Goal: Task Accomplishment & Management: Use online tool/utility

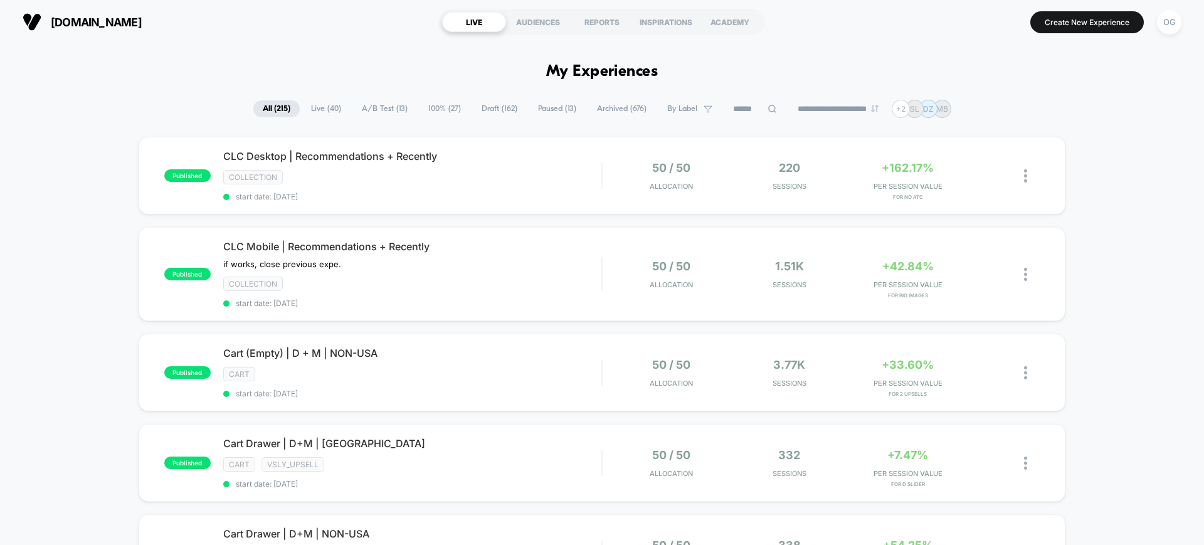
click at [309, 110] on span "Live ( 40 )" at bounding box center [326, 108] width 49 height 17
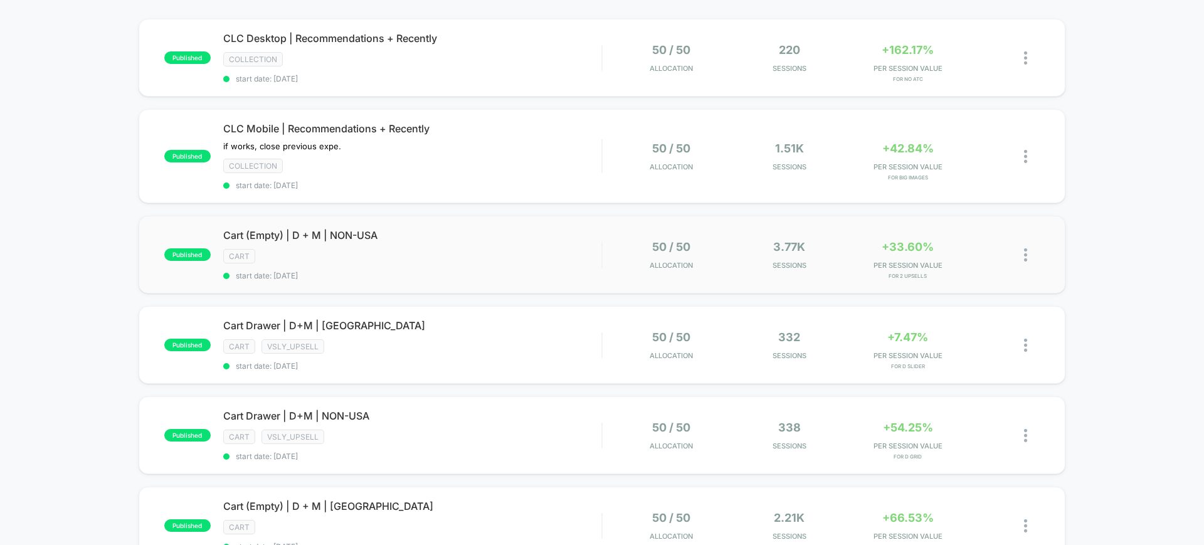
scroll to position [157, 0]
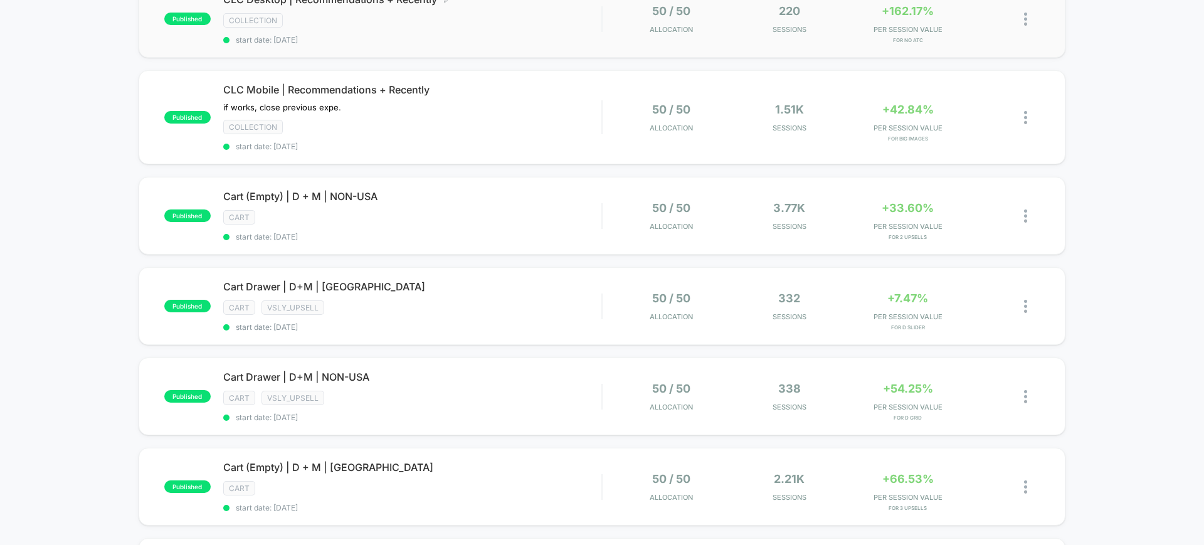
click at [461, 39] on span "start date: [DATE]" at bounding box center [412, 39] width 378 height 9
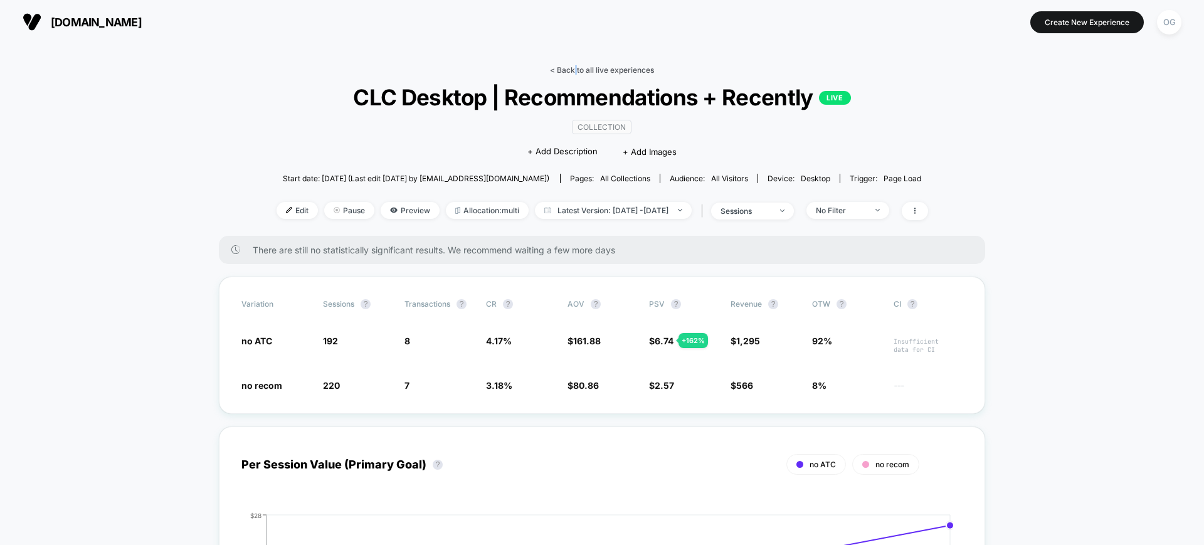
click at [576, 73] on link "< Back to all live experiences" at bounding box center [602, 69] width 104 height 9
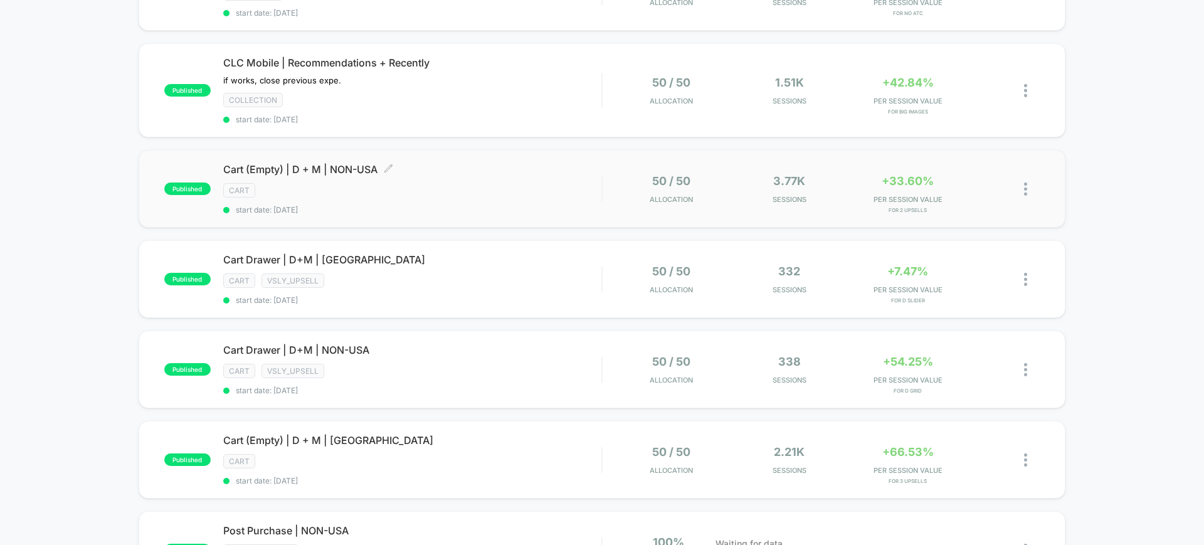
scroll to position [157, 0]
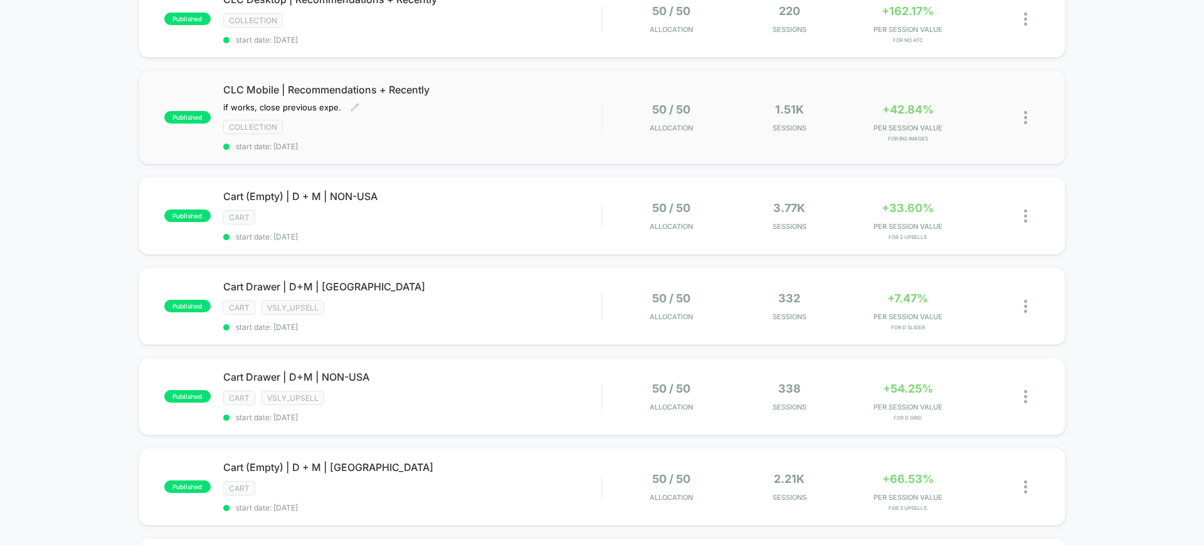
drag, startPoint x: 404, startPoint y: 139, endPoint x: 404, endPoint y: 150, distance: 11.3
click at [404, 150] on div "CLC Mobile | Recommendations + Recently if works, close previous expe. Click to…" at bounding box center [412, 117] width 378 height 68
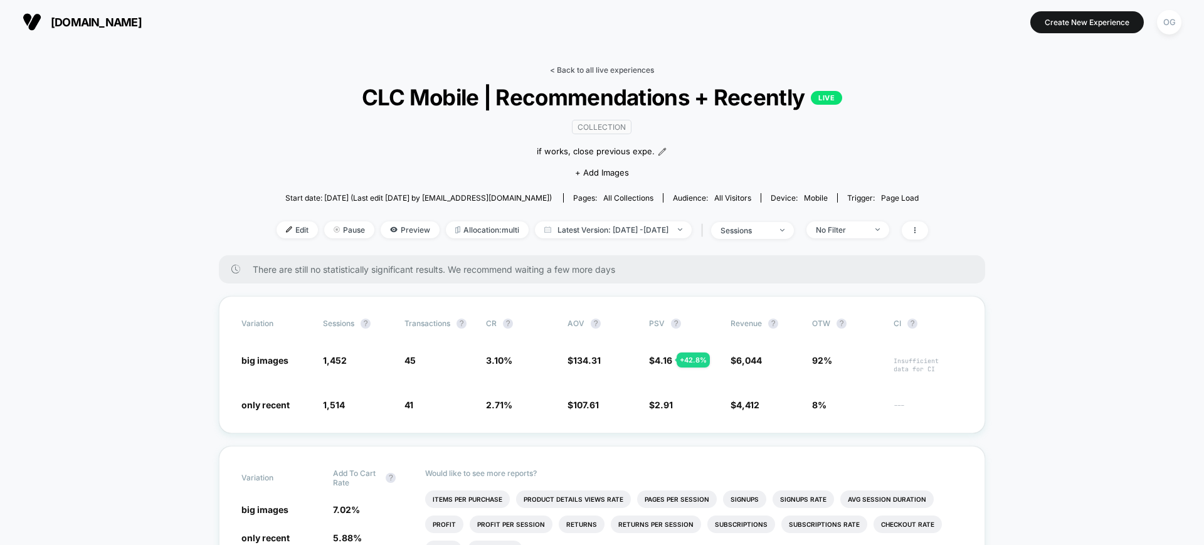
click at [628, 69] on link "< Back to all live experiences" at bounding box center [602, 69] width 104 height 9
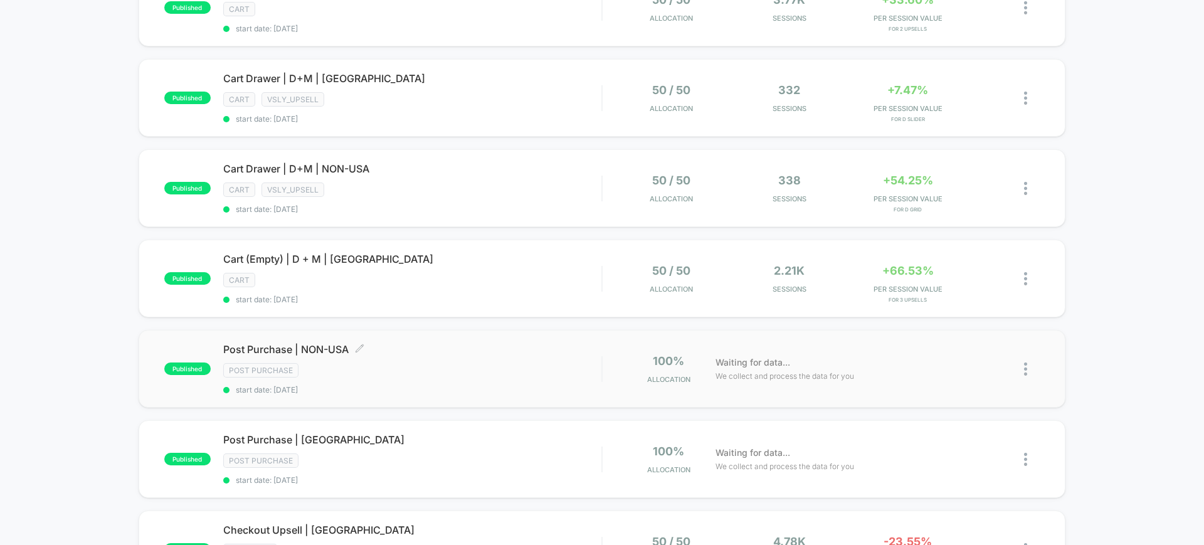
scroll to position [392, 0]
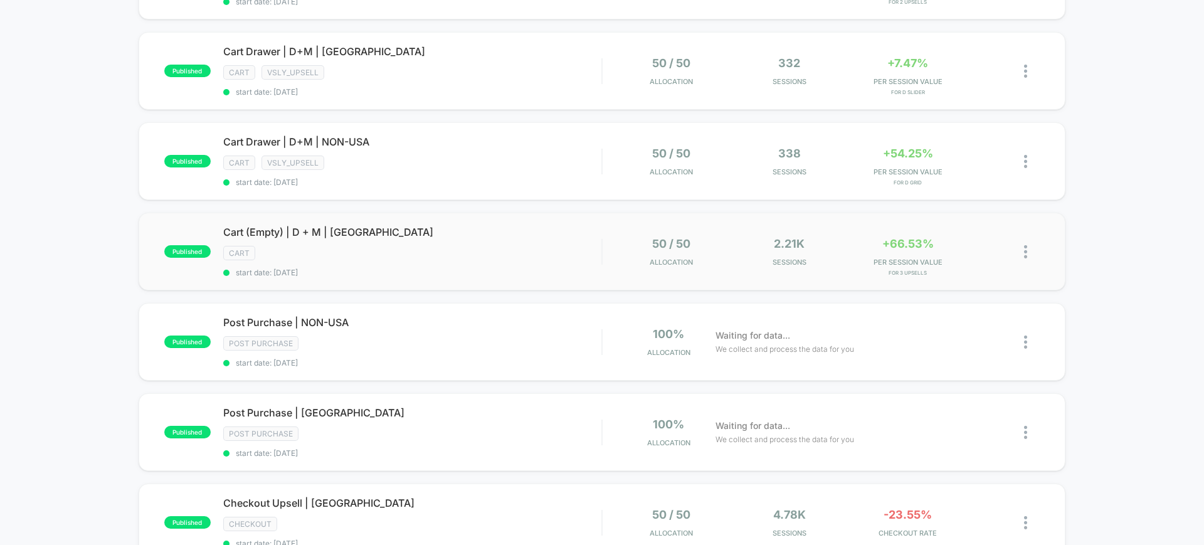
drag, startPoint x: 479, startPoint y: 281, endPoint x: 477, endPoint y: 287, distance: 6.5
click at [477, 287] on div "published Cart (Empty) | D + M | [GEOGRAPHIC_DATA] cart start date: [DATE] 50 /…" at bounding box center [602, 252] width 927 height 78
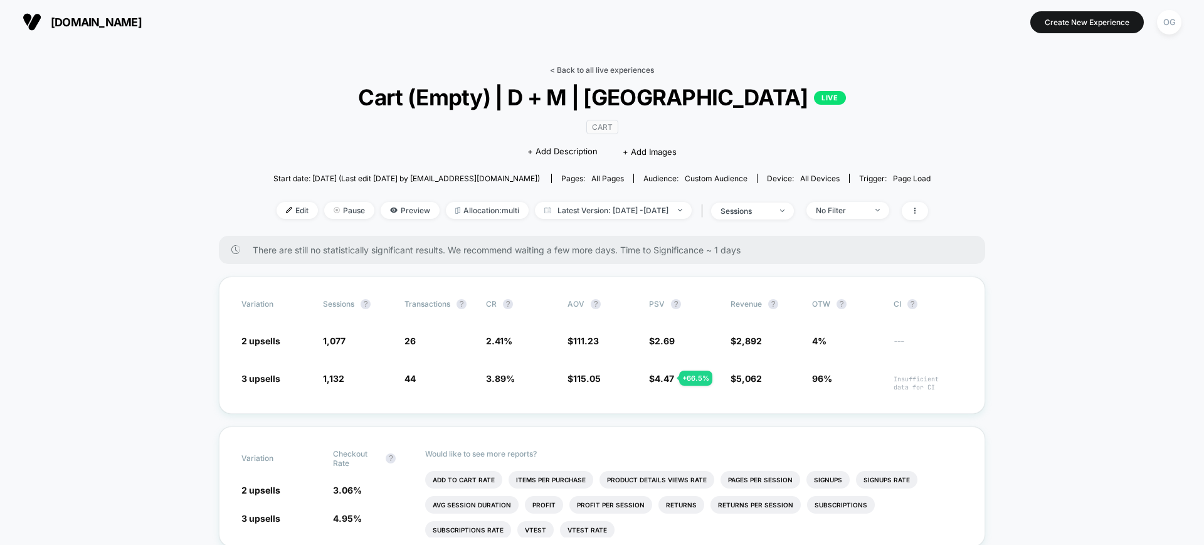
click at [596, 67] on link "< Back to all live experiences" at bounding box center [602, 69] width 104 height 9
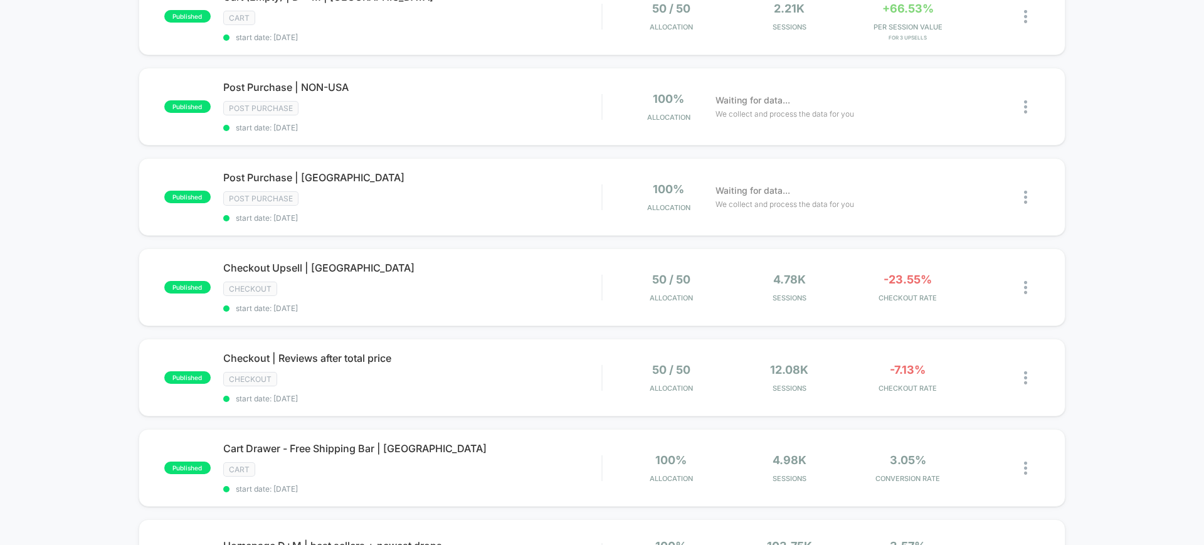
scroll to position [705, 0]
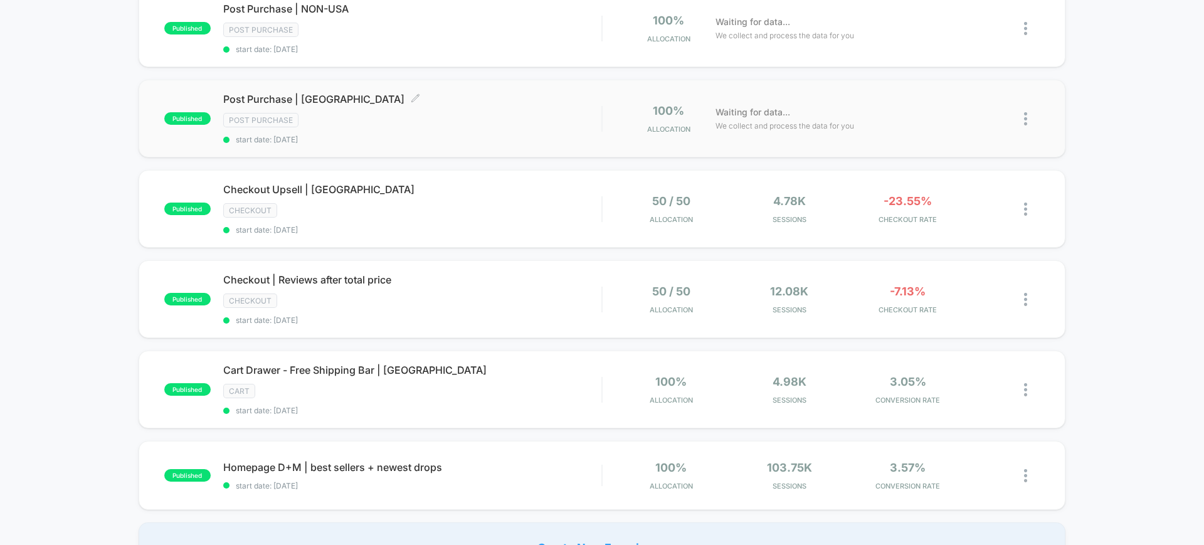
click at [529, 139] on span "start date: [DATE]" at bounding box center [412, 139] width 378 height 9
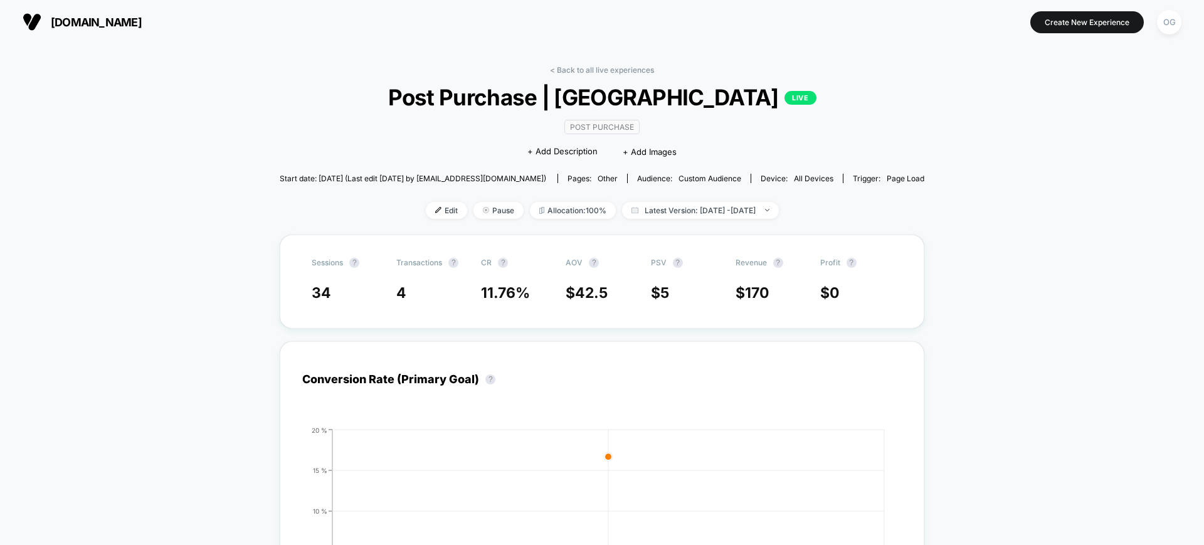
click at [595, 75] on div "< Back to all live experiences Post Purchase | [GEOGRAPHIC_DATA] LIVE Post Purc…" at bounding box center [602, 149] width 645 height 169
click at [592, 68] on link "< Back to all live experiences" at bounding box center [602, 69] width 104 height 9
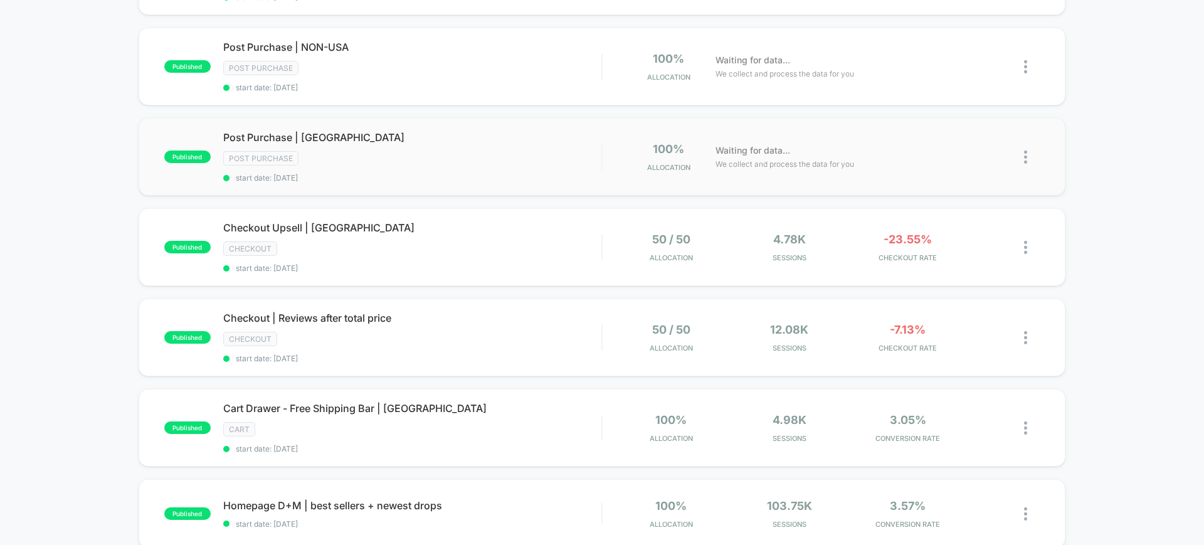
scroll to position [705, 0]
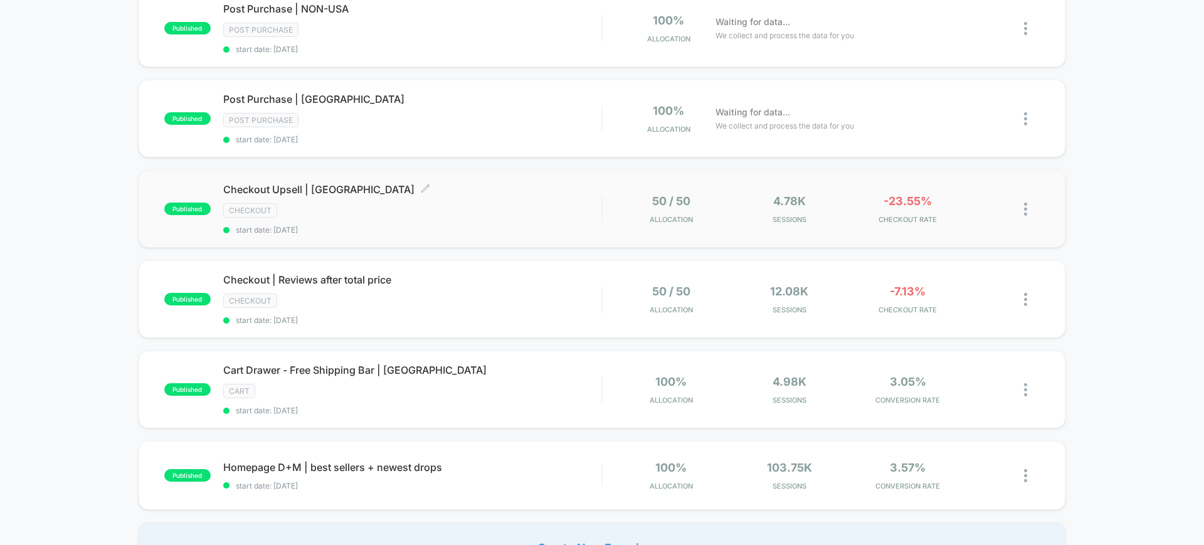
click at [489, 200] on div "Checkout Upsell | [GEOGRAPHIC_DATA] Click to edit experience details Click to e…" at bounding box center [412, 208] width 378 height 51
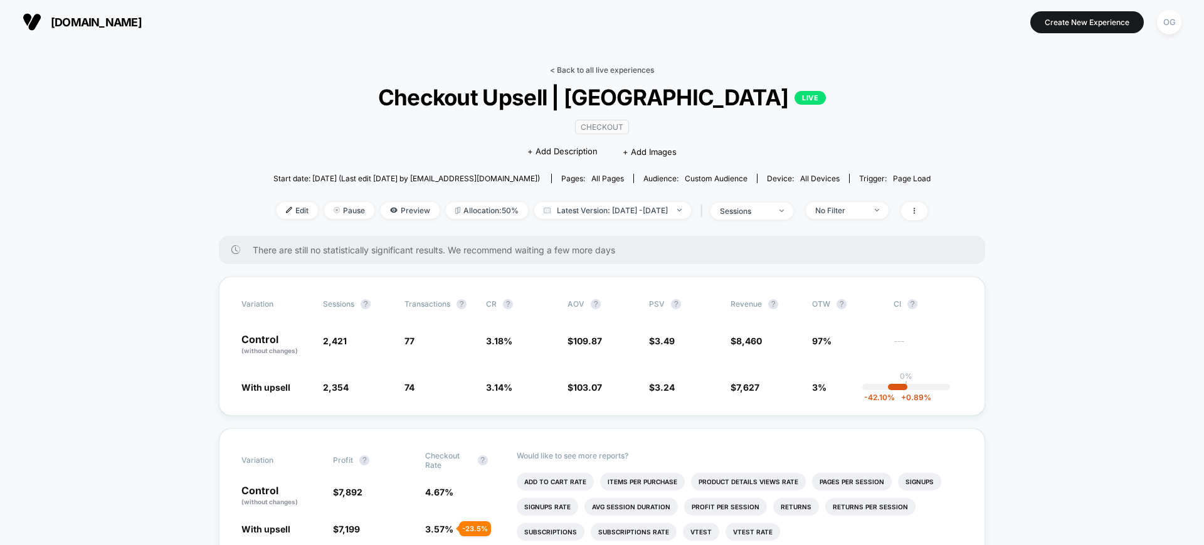
click at [619, 71] on link "< Back to all live experiences" at bounding box center [602, 69] width 104 height 9
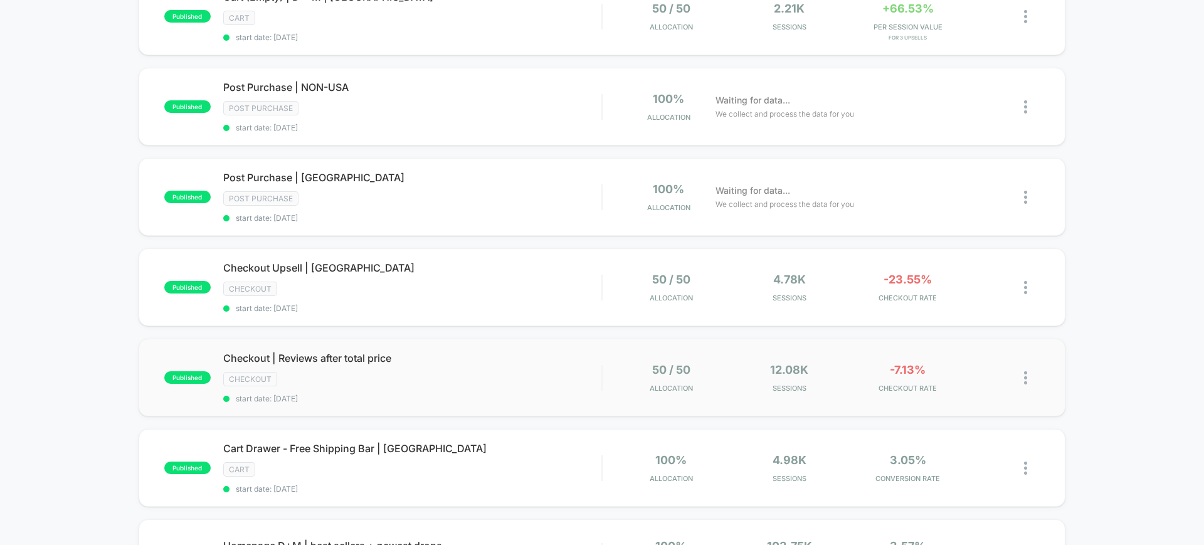
scroll to position [705, 0]
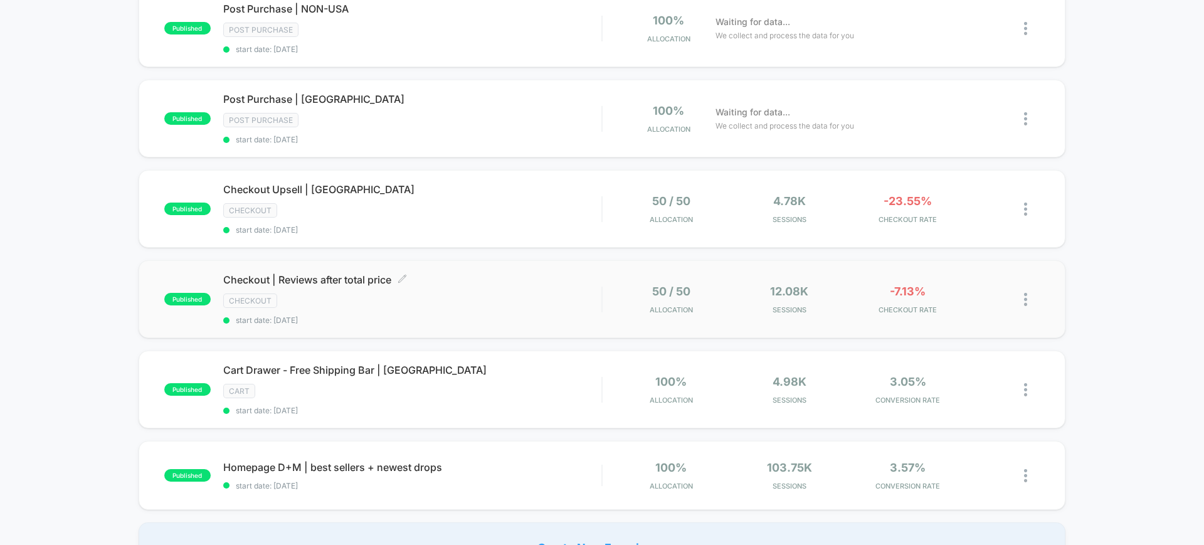
click at [548, 303] on div "Checkout" at bounding box center [412, 300] width 378 height 14
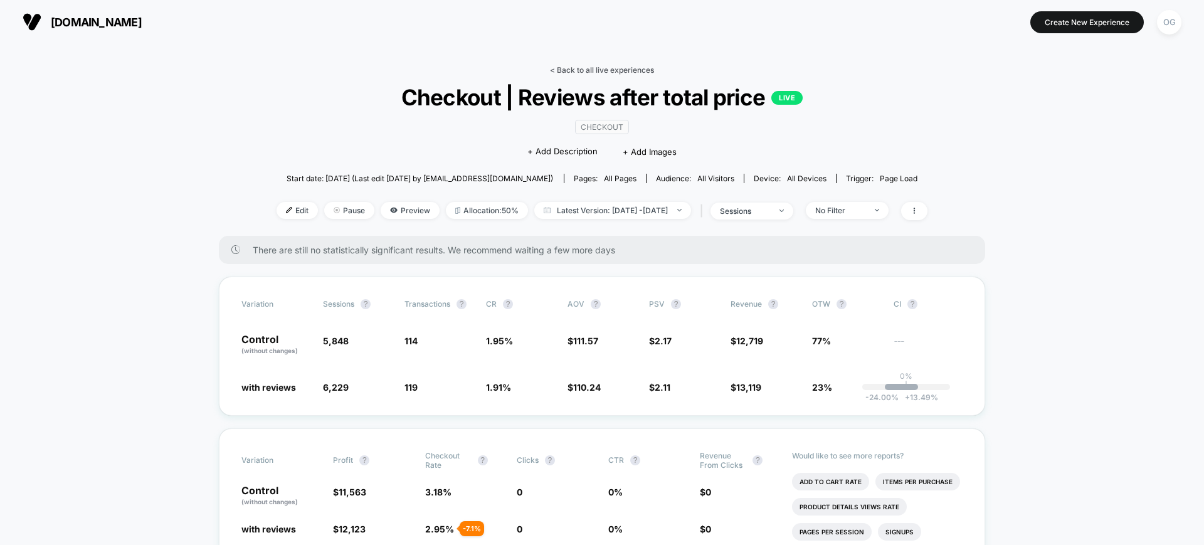
click at [599, 71] on link "< Back to all live experiences" at bounding box center [602, 69] width 104 height 9
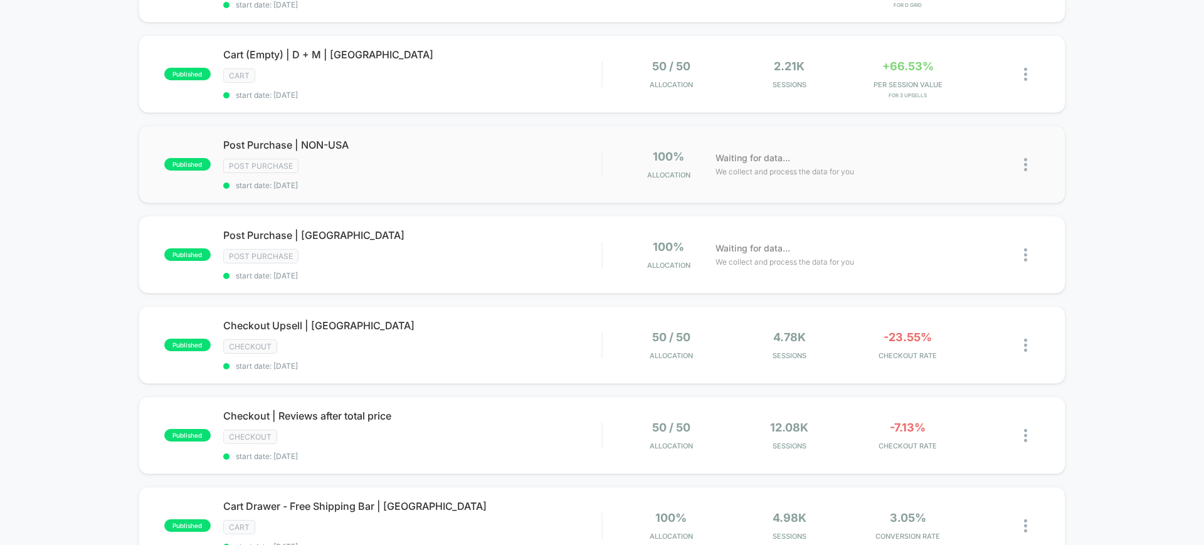
scroll to position [784, 0]
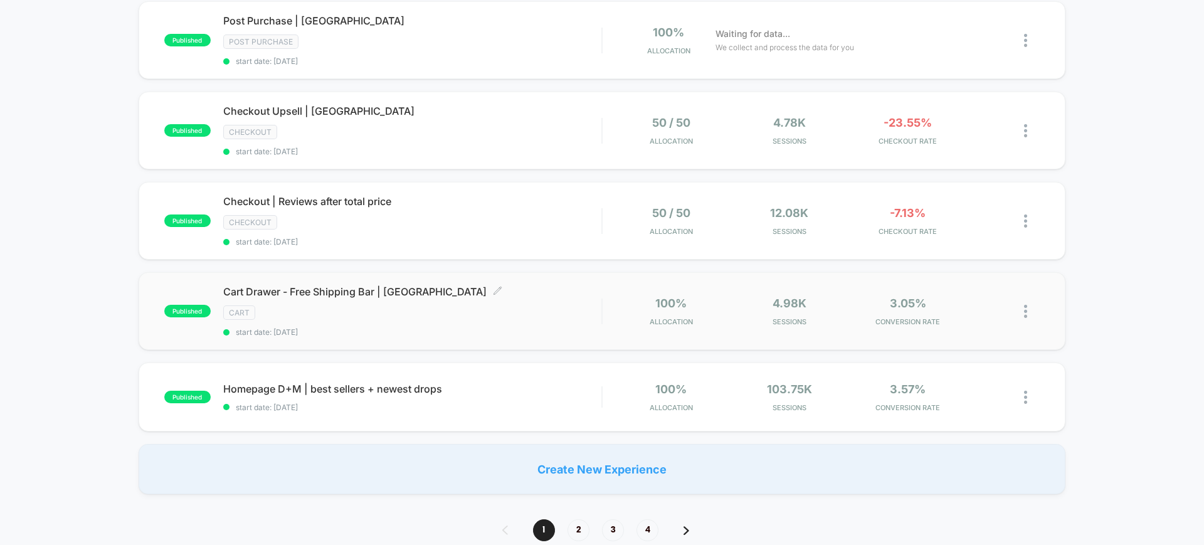
click at [593, 320] on div "Cart Drawer - Free Shipping Bar | [GEOGRAPHIC_DATA] Click to edit experience de…" at bounding box center [412, 310] width 378 height 51
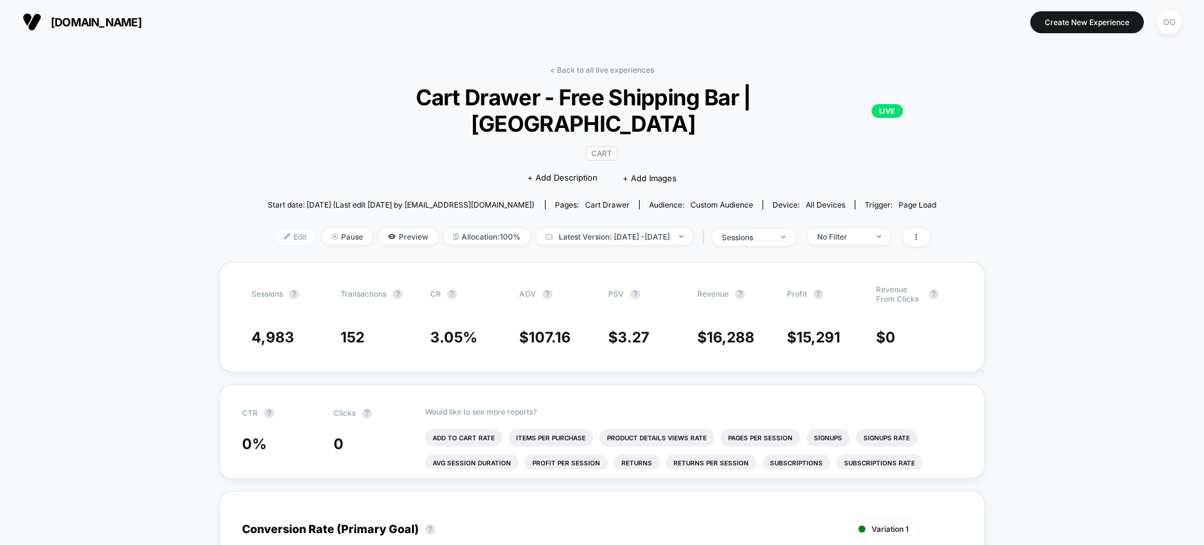
click at [283, 228] on span "Edit" at bounding box center [295, 236] width 41 height 17
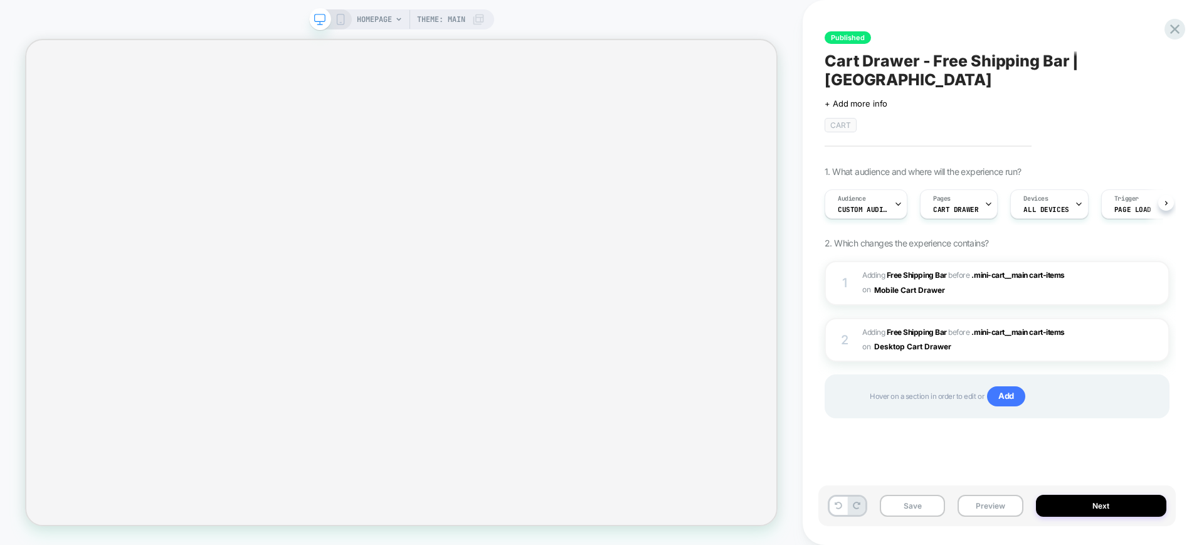
scroll to position [0, 1]
click at [962, 435] on button "Next" at bounding box center [1101, 506] width 131 height 22
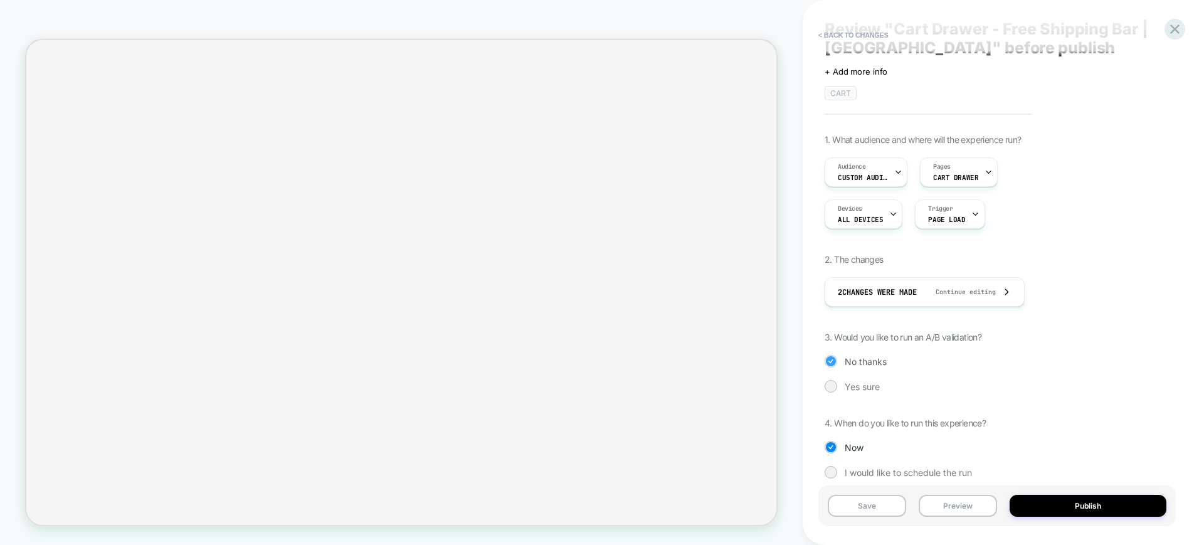
scroll to position [47, 0]
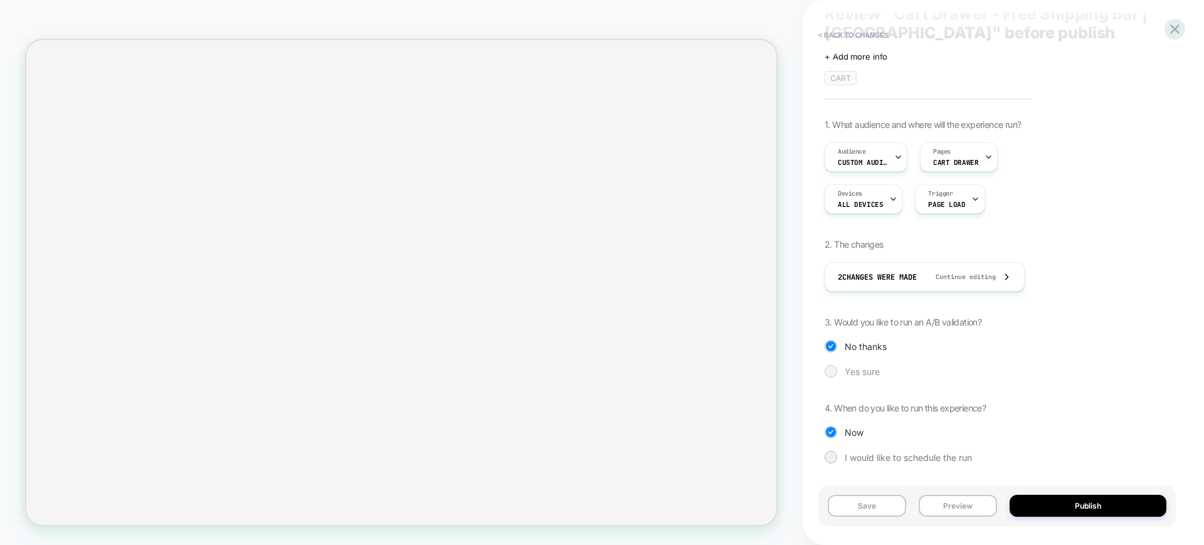
click at [871, 371] on span "Yes sure" at bounding box center [862, 371] width 35 height 11
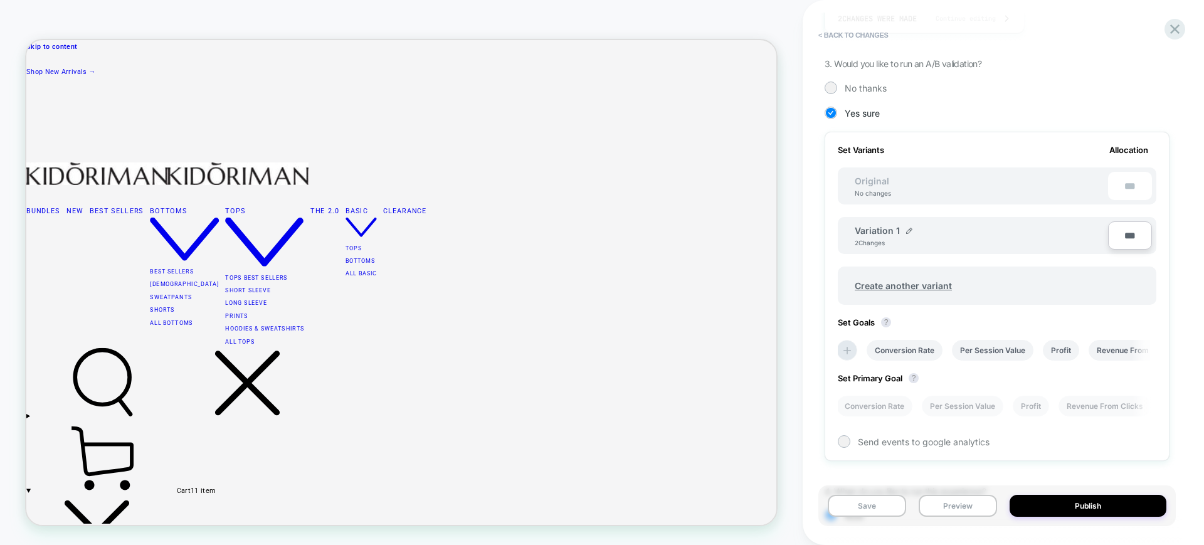
scroll to position [232, 0]
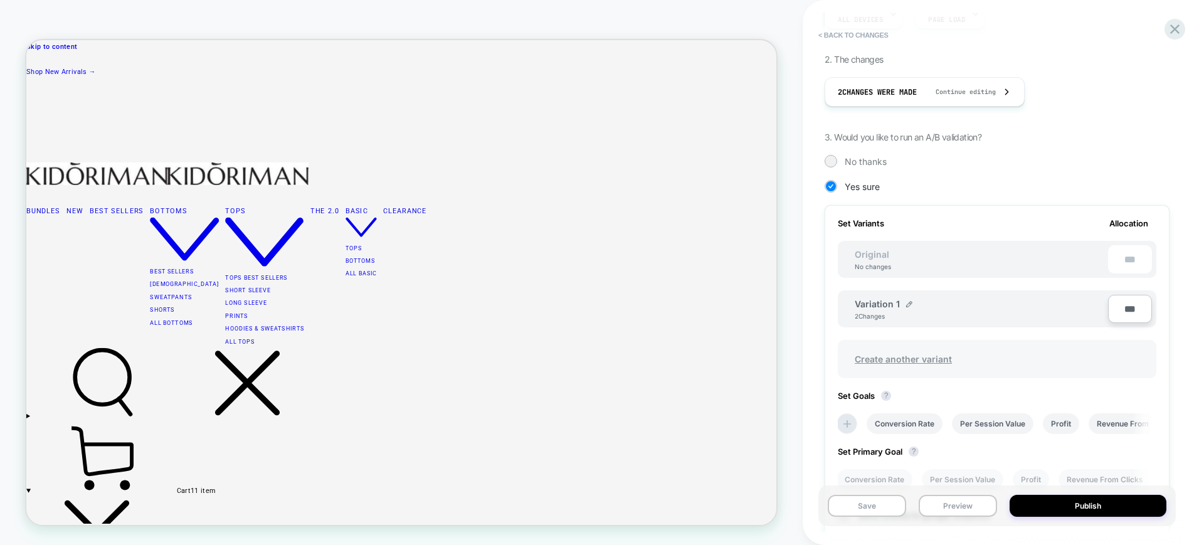
click at [932, 365] on span "Create another variant" at bounding box center [903, 358] width 122 height 29
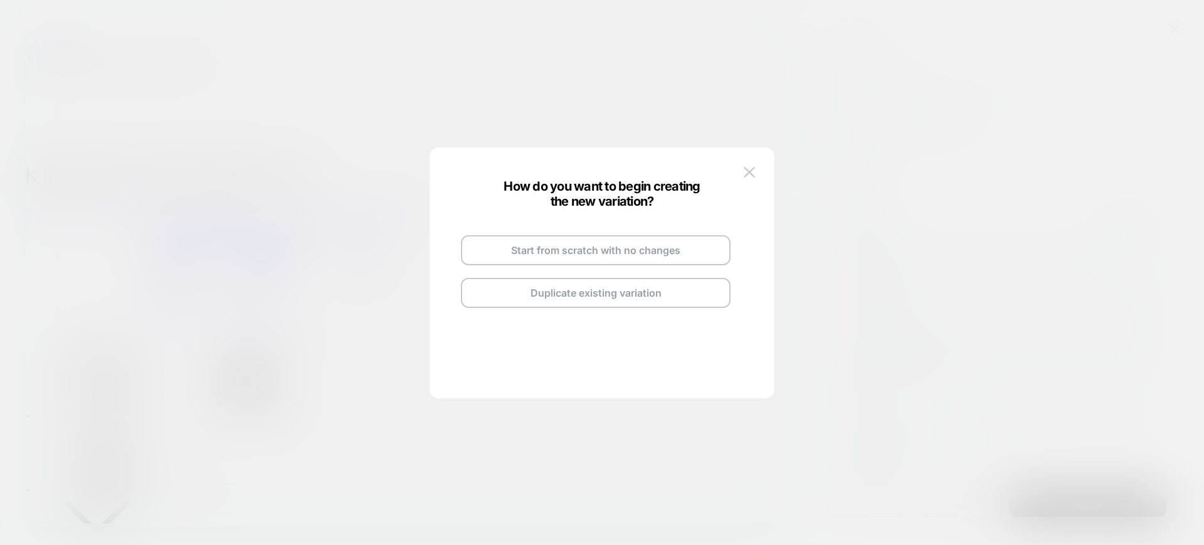
click at [602, 302] on button "Duplicate existing variation" at bounding box center [596, 293] width 270 height 30
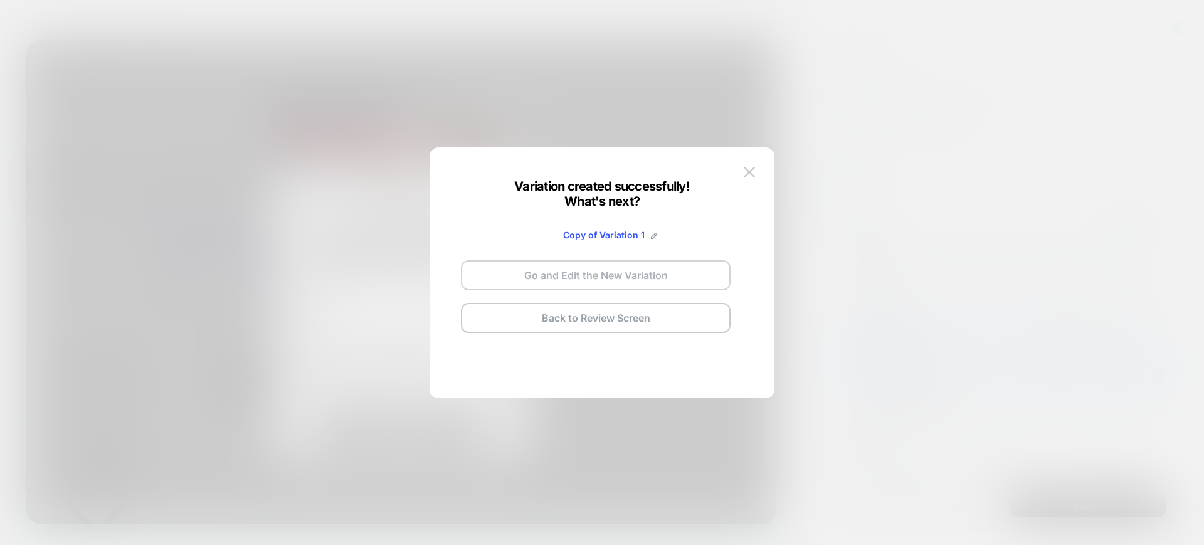
click at [623, 280] on button "Go and Edit the New Variation" at bounding box center [596, 275] width 270 height 30
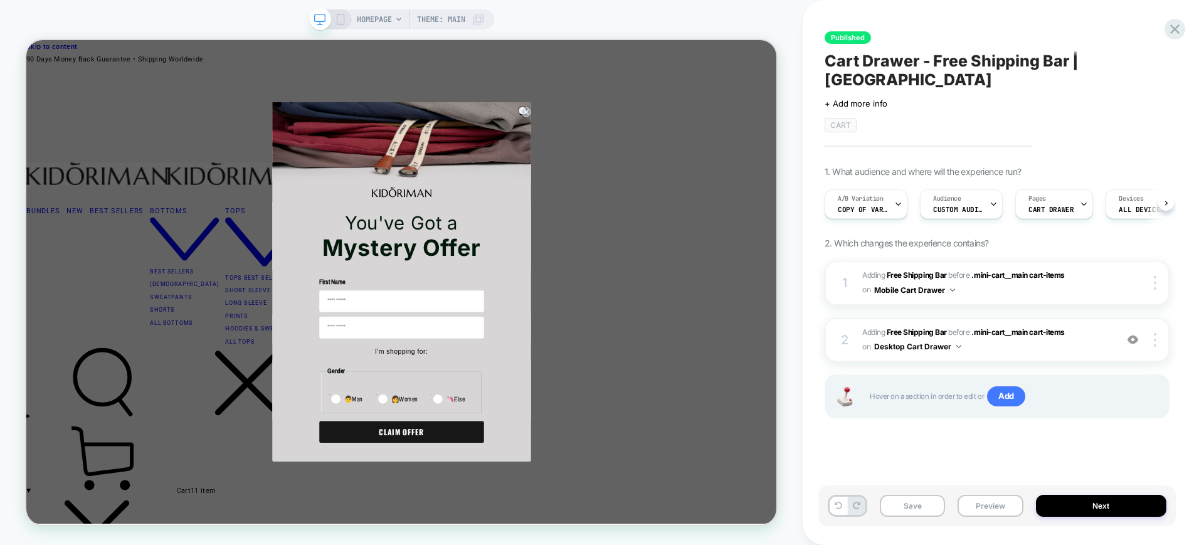
scroll to position [0, 1]
click at [678, 180] on div "Close dialog You've Got a Mystery Offer First Name I'm shopping for: Gender 👨[D…" at bounding box center [526, 362] width 345 height 479
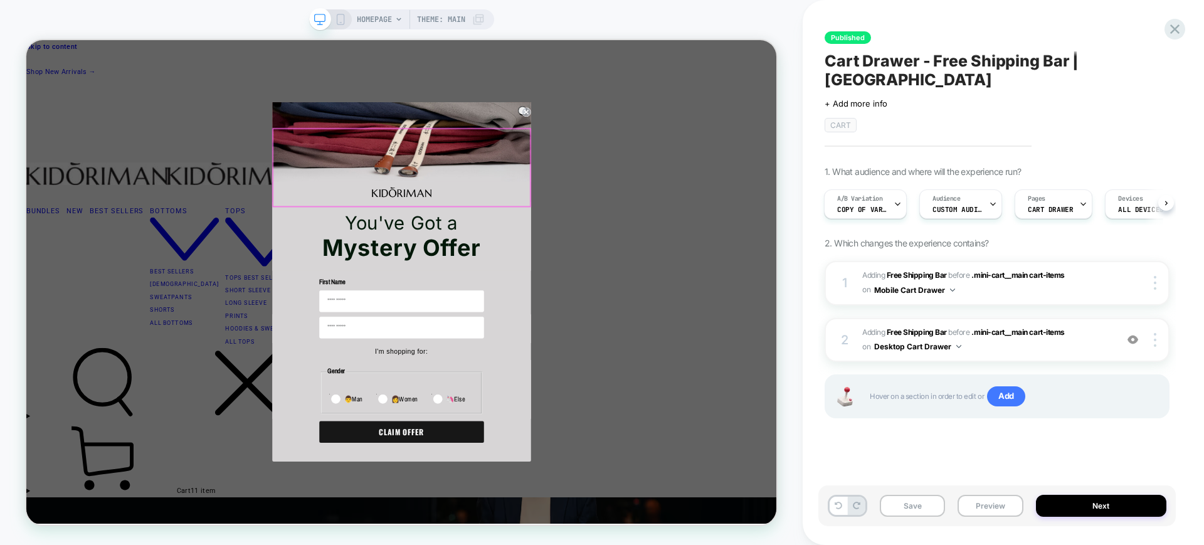
click at [678, 165] on img "POPUP Form" at bounding box center [526, 176] width 345 height 106
click at [687, 142] on icon "Close dialog" at bounding box center [693, 136] width 13 height 13
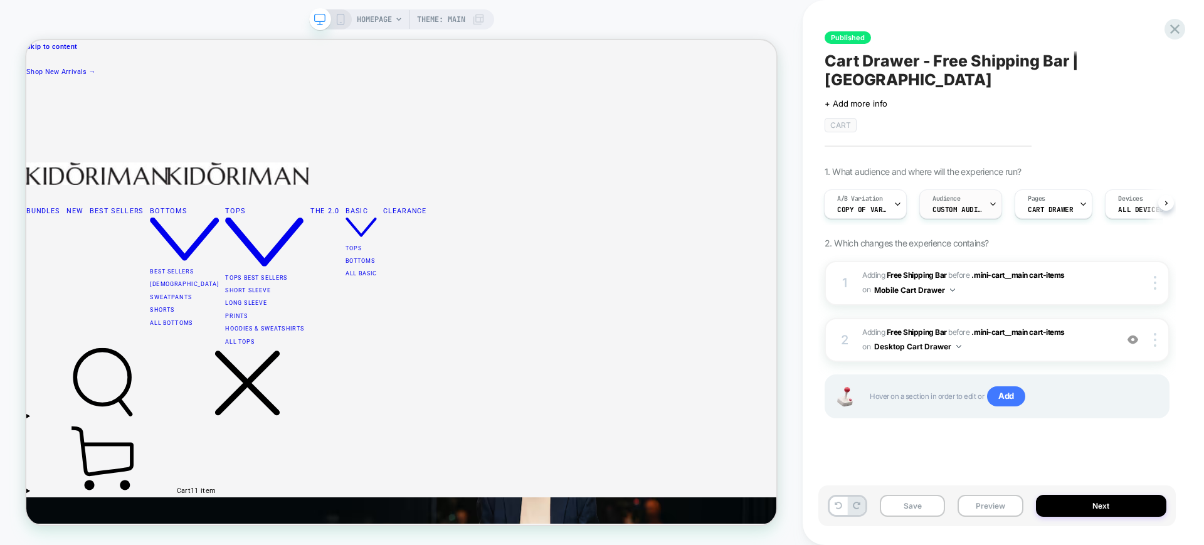
click at [954, 190] on div "Audience Custom Audience" at bounding box center [957, 204] width 75 height 28
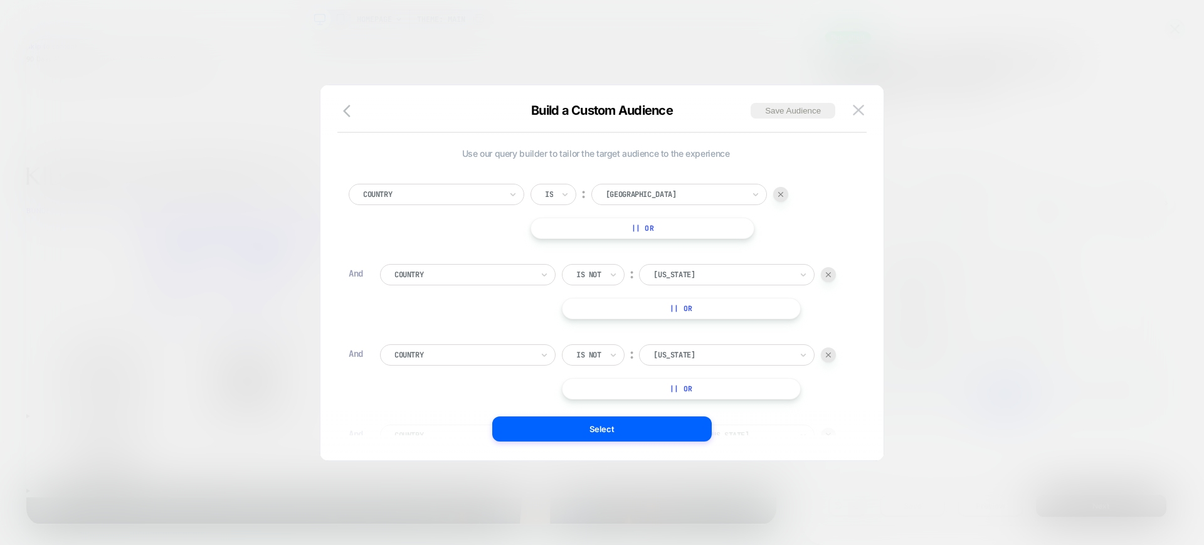
click at [962, 157] on div at bounding box center [602, 272] width 1204 height 545
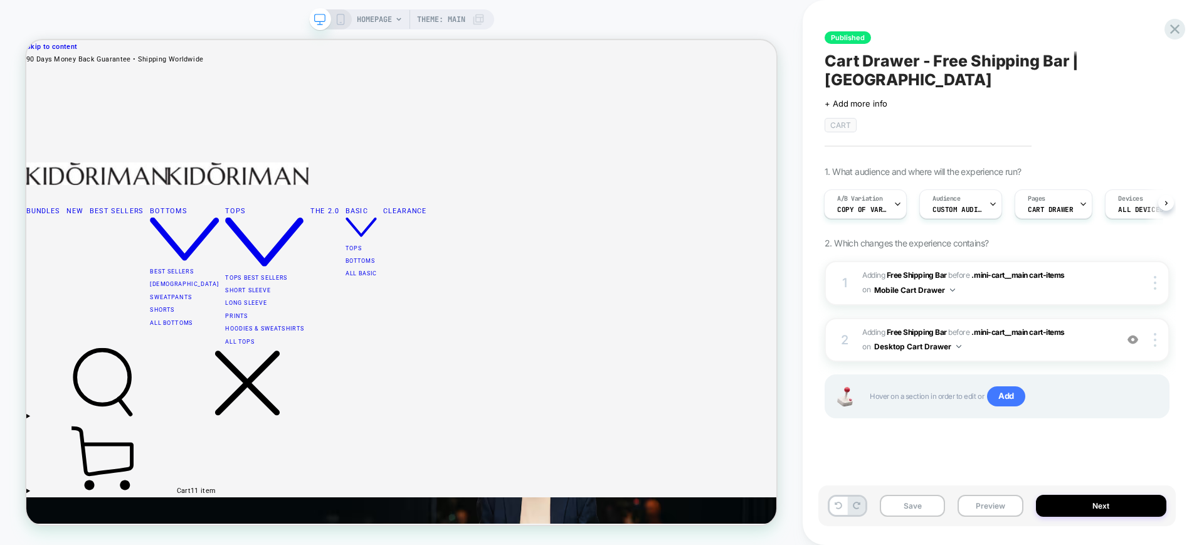
click at [962, 332] on span "#_loomi_addon_1759132613221 Adding Free Shipping Bar BEFORE .mini-cart__main ca…" at bounding box center [986, 339] width 248 height 29
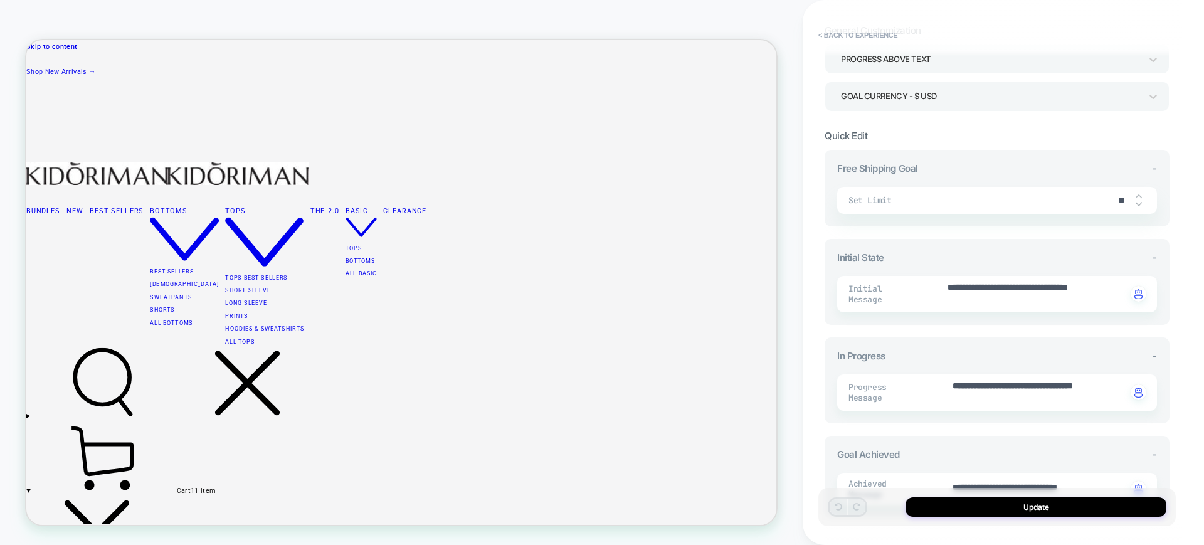
scroll to position [157, 0]
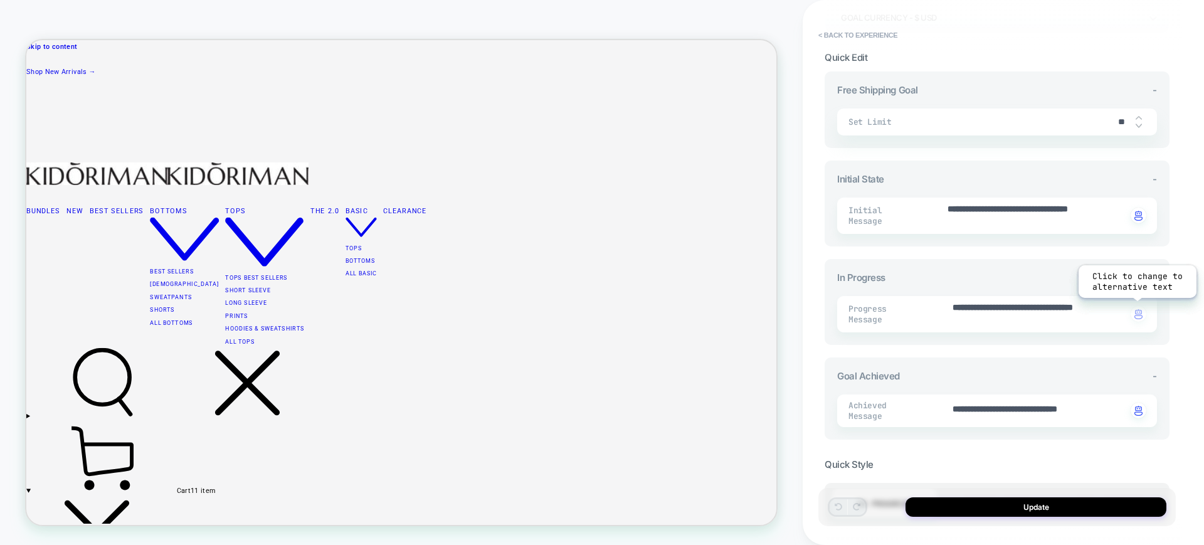
click at [962, 316] on img "button" at bounding box center [1138, 314] width 8 height 10
click at [962, 327] on div "**********" at bounding box center [997, 314] width 320 height 36
click at [962, 318] on img "button" at bounding box center [1138, 314] width 8 height 10
click at [962, 322] on textarea "**********" at bounding box center [1039, 314] width 176 height 25
drag, startPoint x: 1031, startPoint y: 321, endPoint x: 1037, endPoint y: 316, distance: 7.5
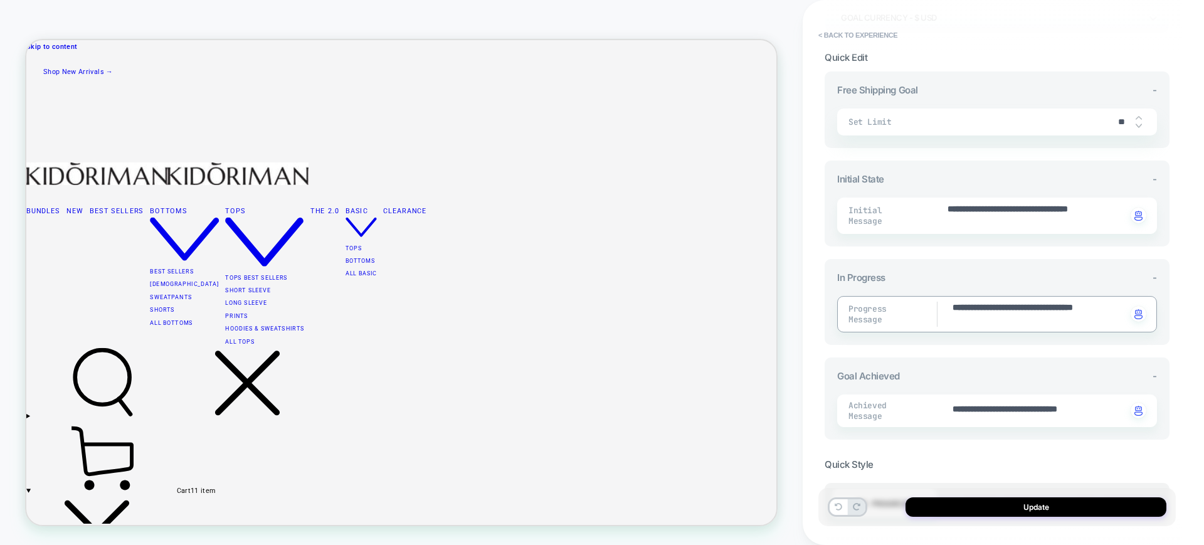
paste textarea
type textarea "*"
type textarea "**********"
type textarea "*"
type textarea "**********"
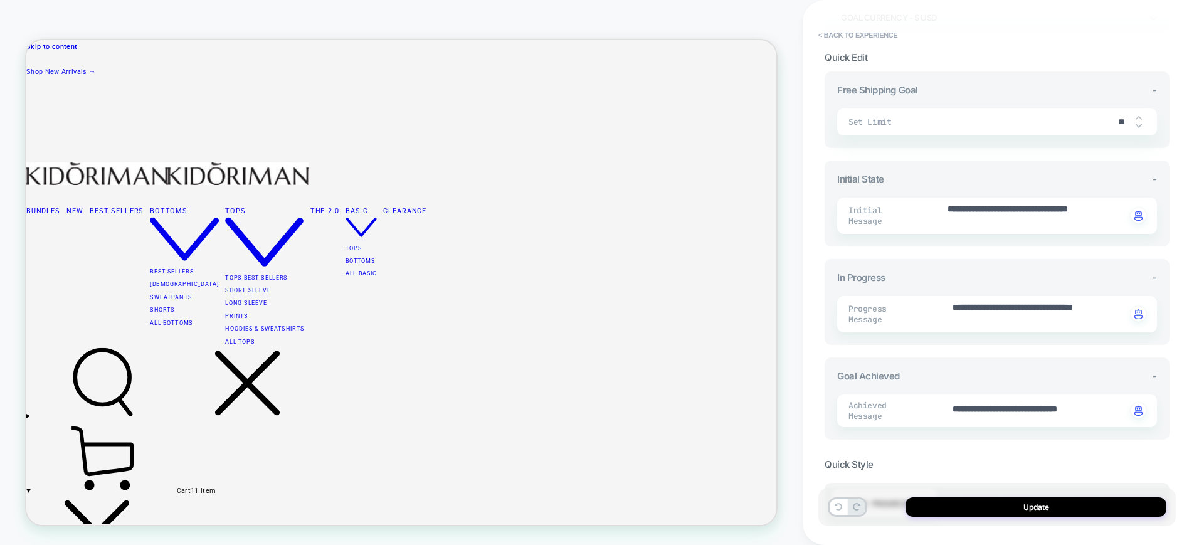
click at [962, 430] on div "**********" at bounding box center [996, 398] width 345 height 82
type textarea "*"
type textarea "**********"
type textarea "*"
type textarea "**********"
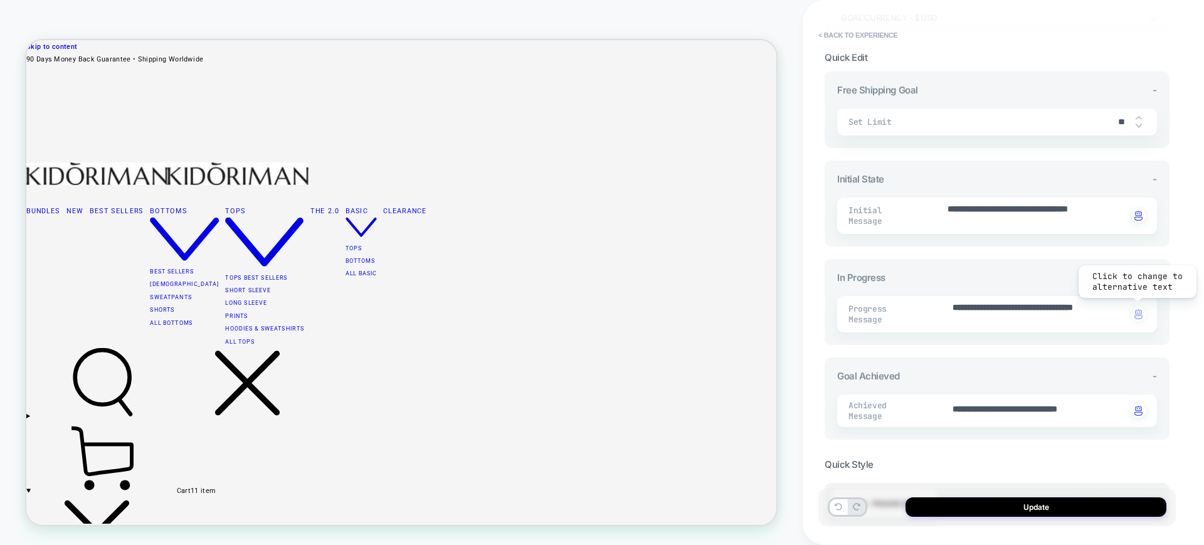
click at [962, 313] on img "button" at bounding box center [1138, 314] width 8 height 10
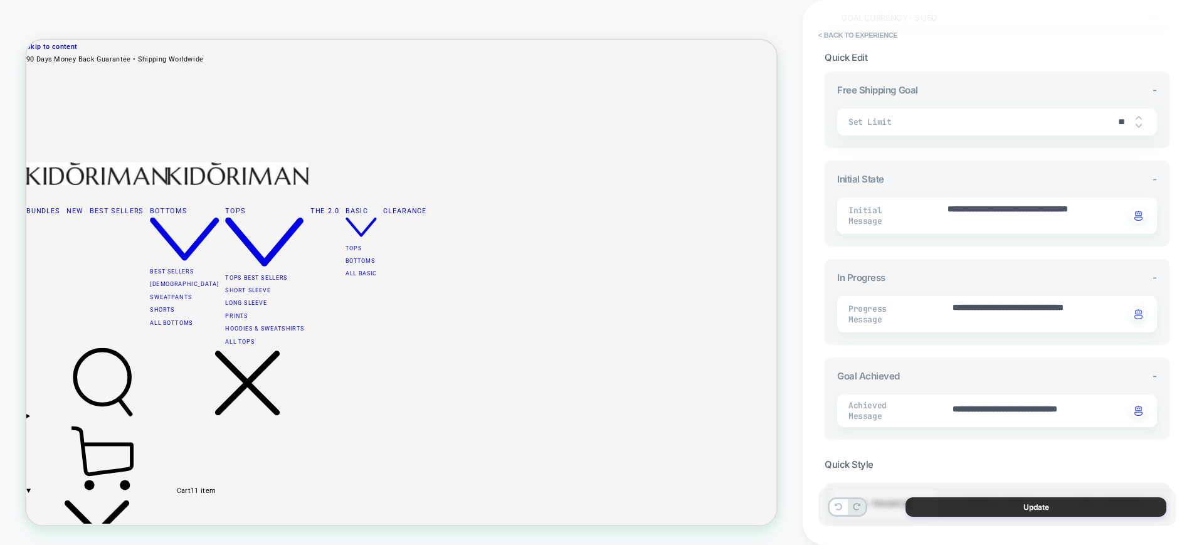
click at [962, 435] on button "Update" at bounding box center [1035, 506] width 261 height 19
type textarea "*"
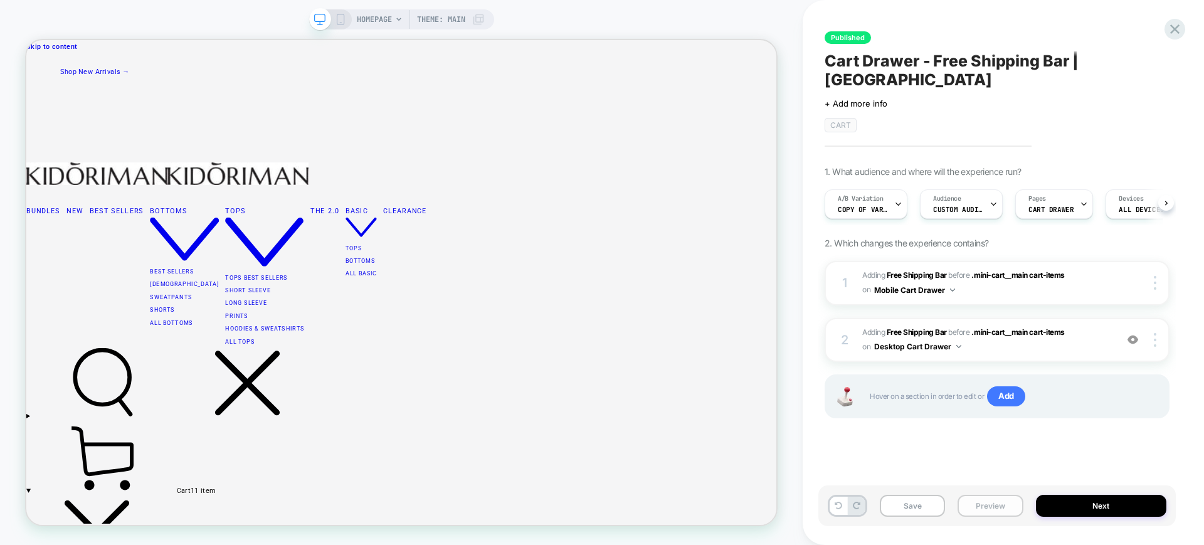
scroll to position [0, 1]
click at [962, 435] on button "Next" at bounding box center [1101, 506] width 131 height 22
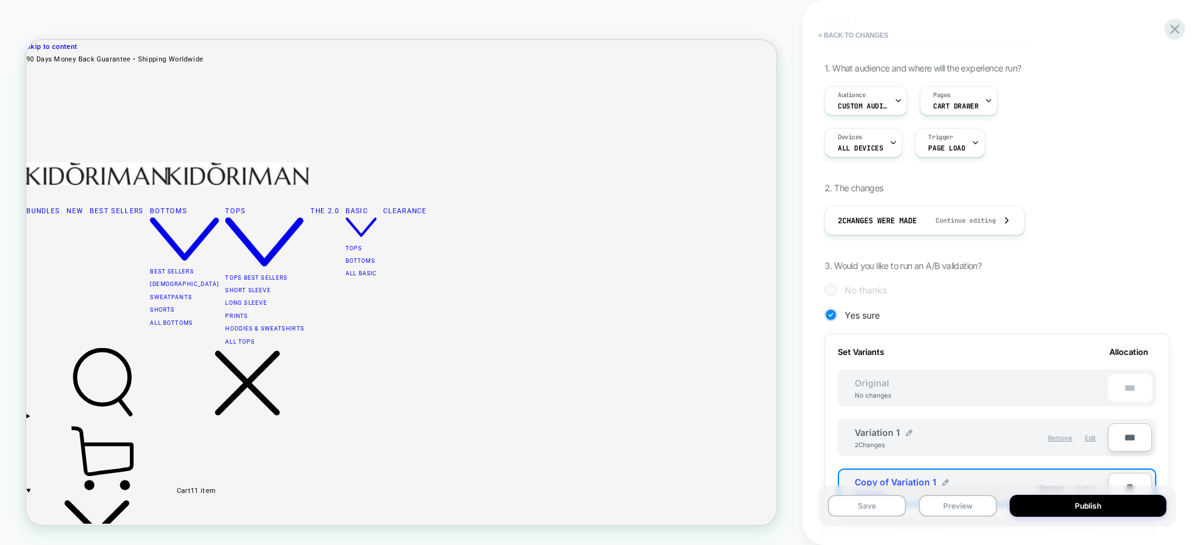
scroll to position [235, 0]
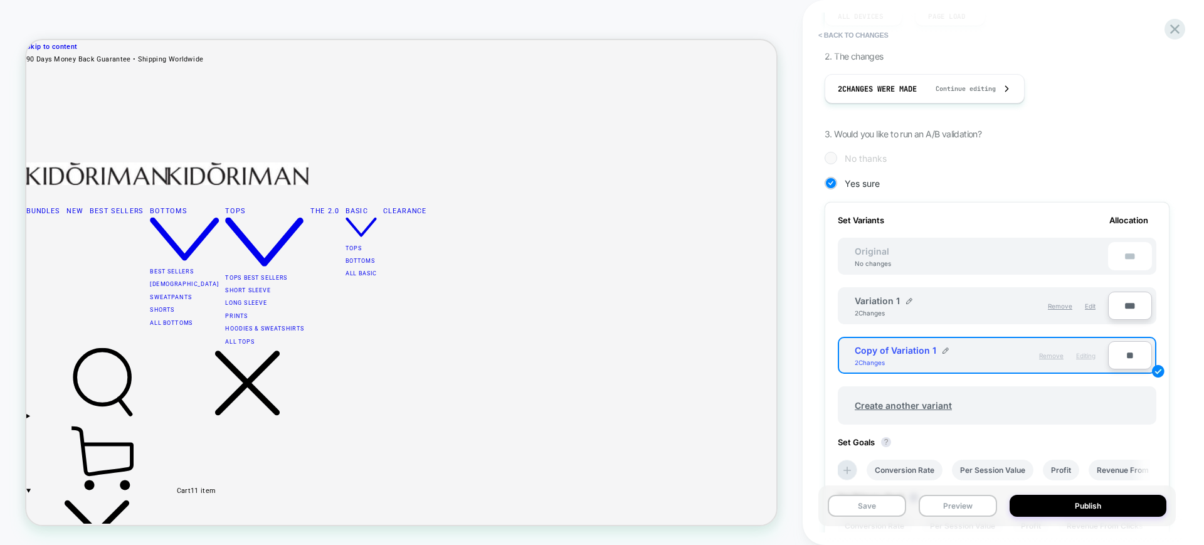
click at [962, 354] on span "Remove" at bounding box center [1051, 356] width 24 height 8
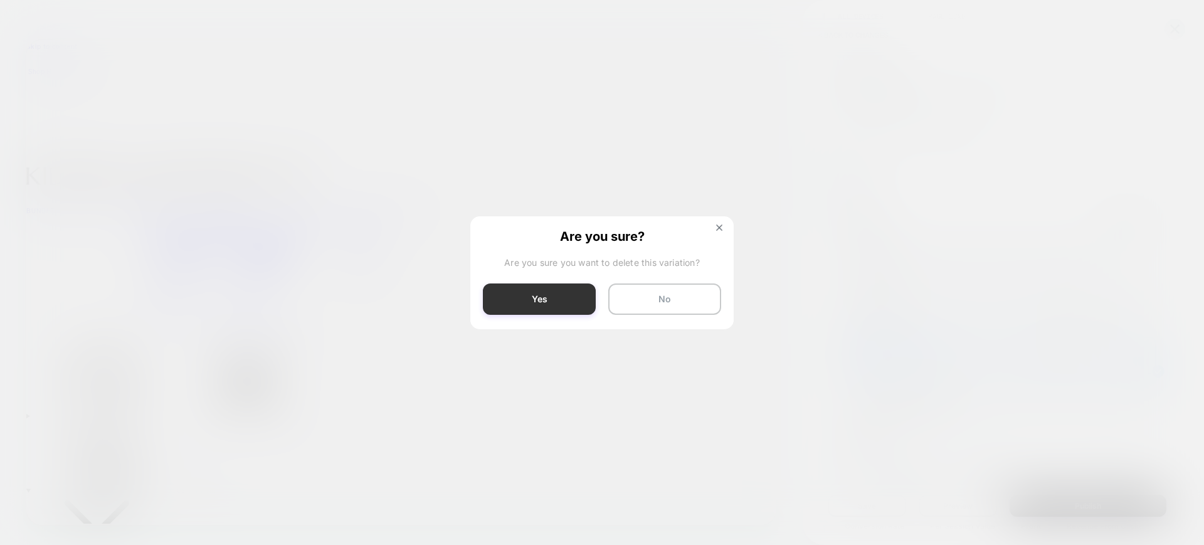
drag, startPoint x: 668, startPoint y: 335, endPoint x: 527, endPoint y: 292, distance: 147.1
click at [527, 292] on button "Yes" at bounding box center [539, 298] width 113 height 31
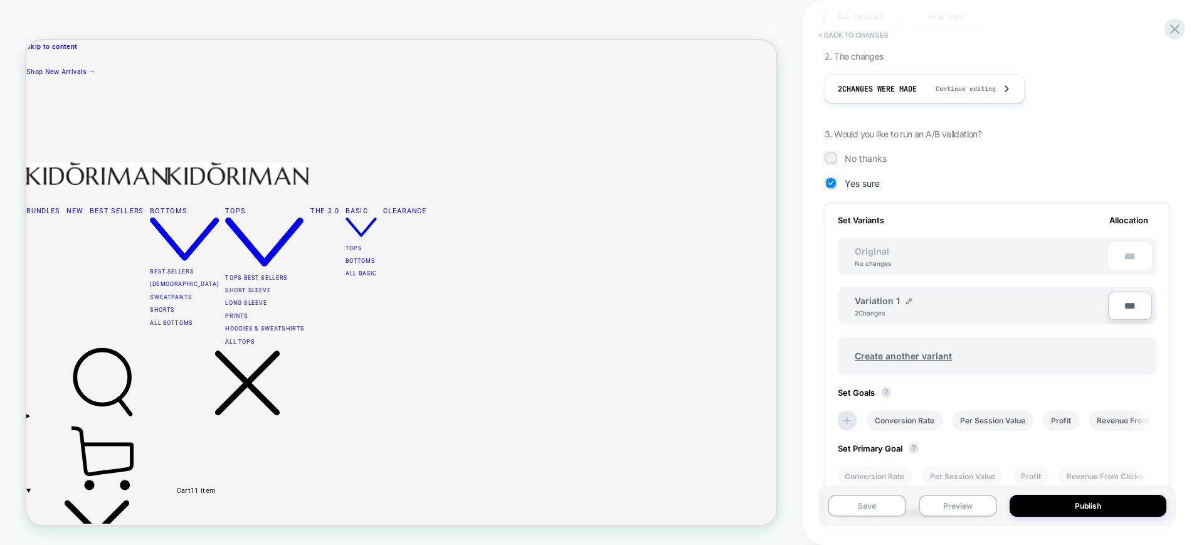
click at [880, 32] on button "< Back to changes" at bounding box center [853, 35] width 83 height 20
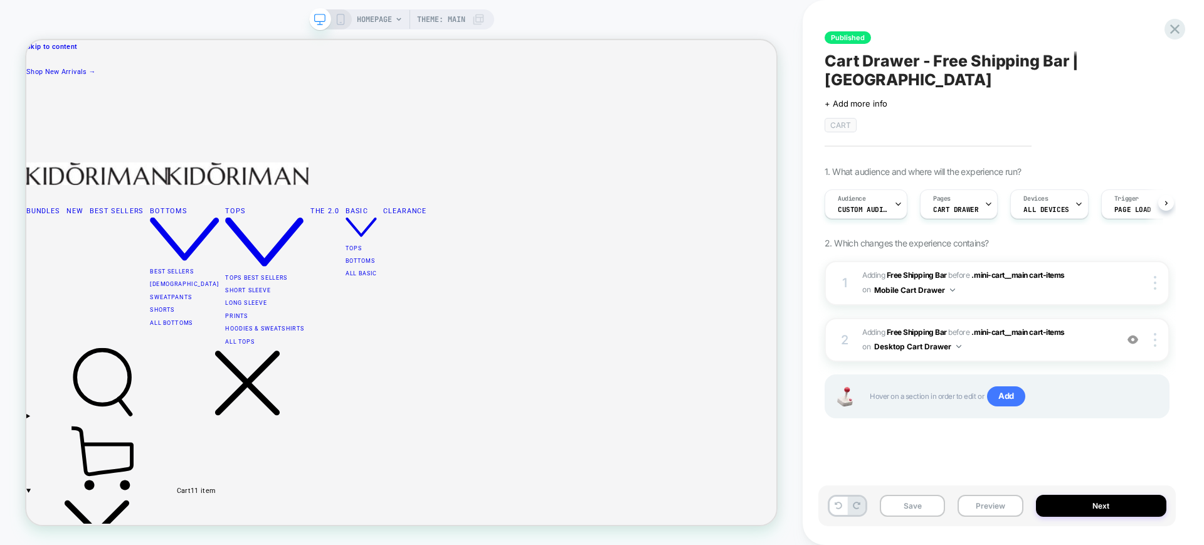
scroll to position [0, 1]
click at [838, 435] on button at bounding box center [838, 506] width 18 height 18
click at [839, 435] on button at bounding box center [838, 506] width 18 height 18
click at [832, 435] on button at bounding box center [838, 506] width 18 height 18
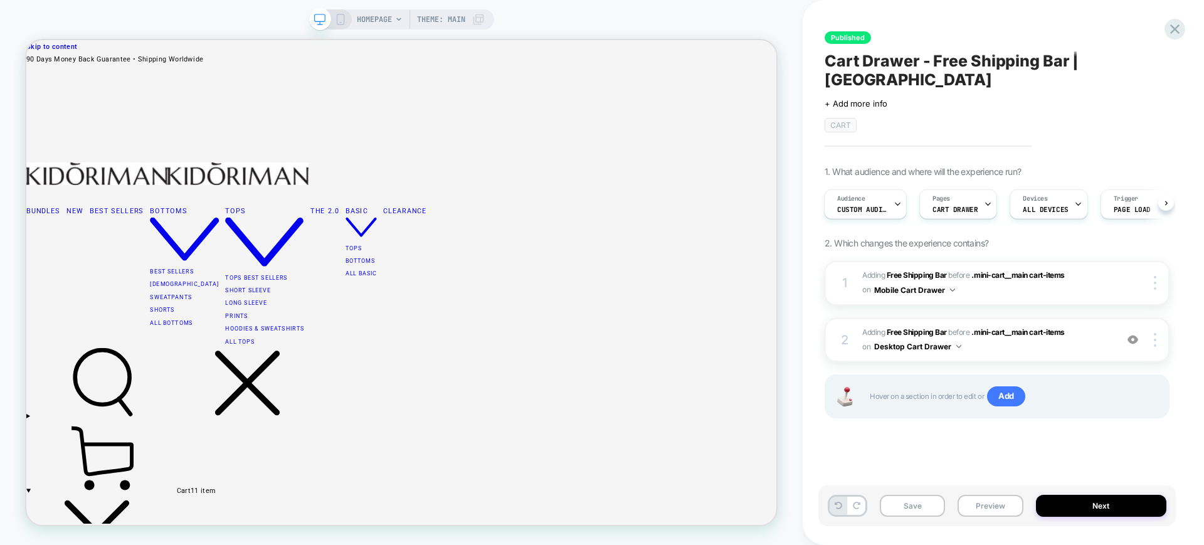
click at [962, 22] on div "Published Cart Drawer - Free Shipping Bar | [GEOGRAPHIC_DATA] Click to edit exp…" at bounding box center [1002, 272] width 401 height 545
click at [962, 26] on icon at bounding box center [1174, 29] width 17 height 17
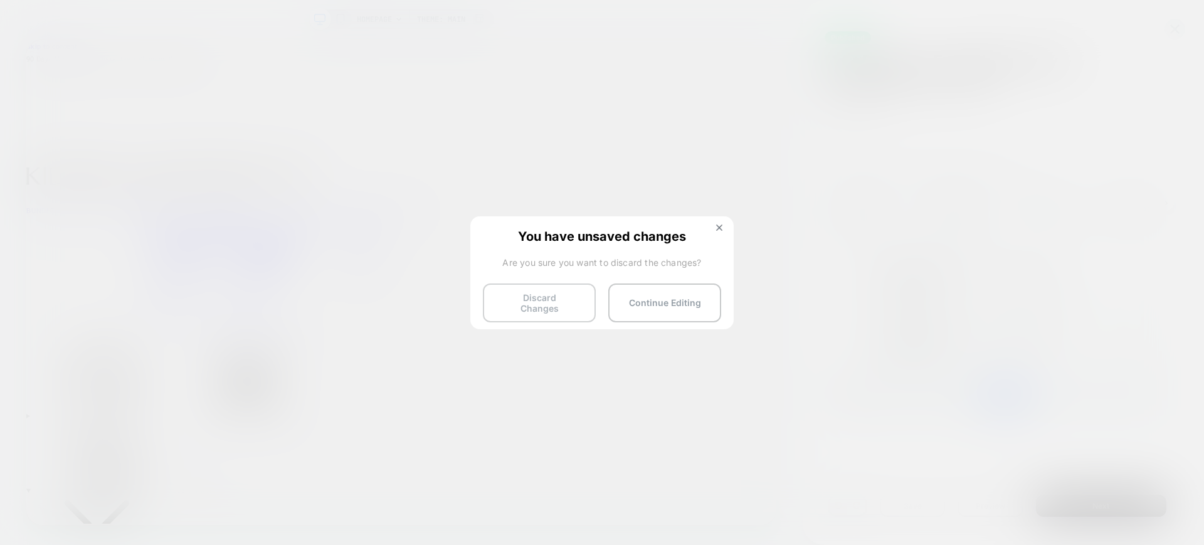
click at [569, 300] on button "Discard Changes" at bounding box center [539, 302] width 113 height 39
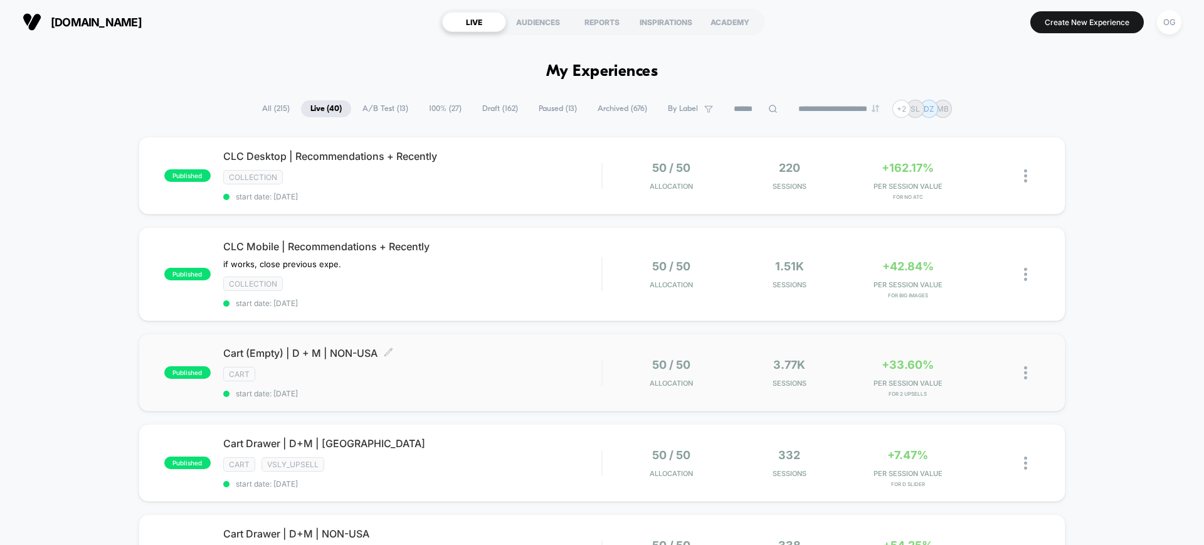
click at [450, 385] on div "Cart (Empty) | D + M | NON-USA Click to edit experience details Click to edit e…" at bounding box center [412, 372] width 378 height 51
